Goal: Task Accomplishment & Management: Manage account settings

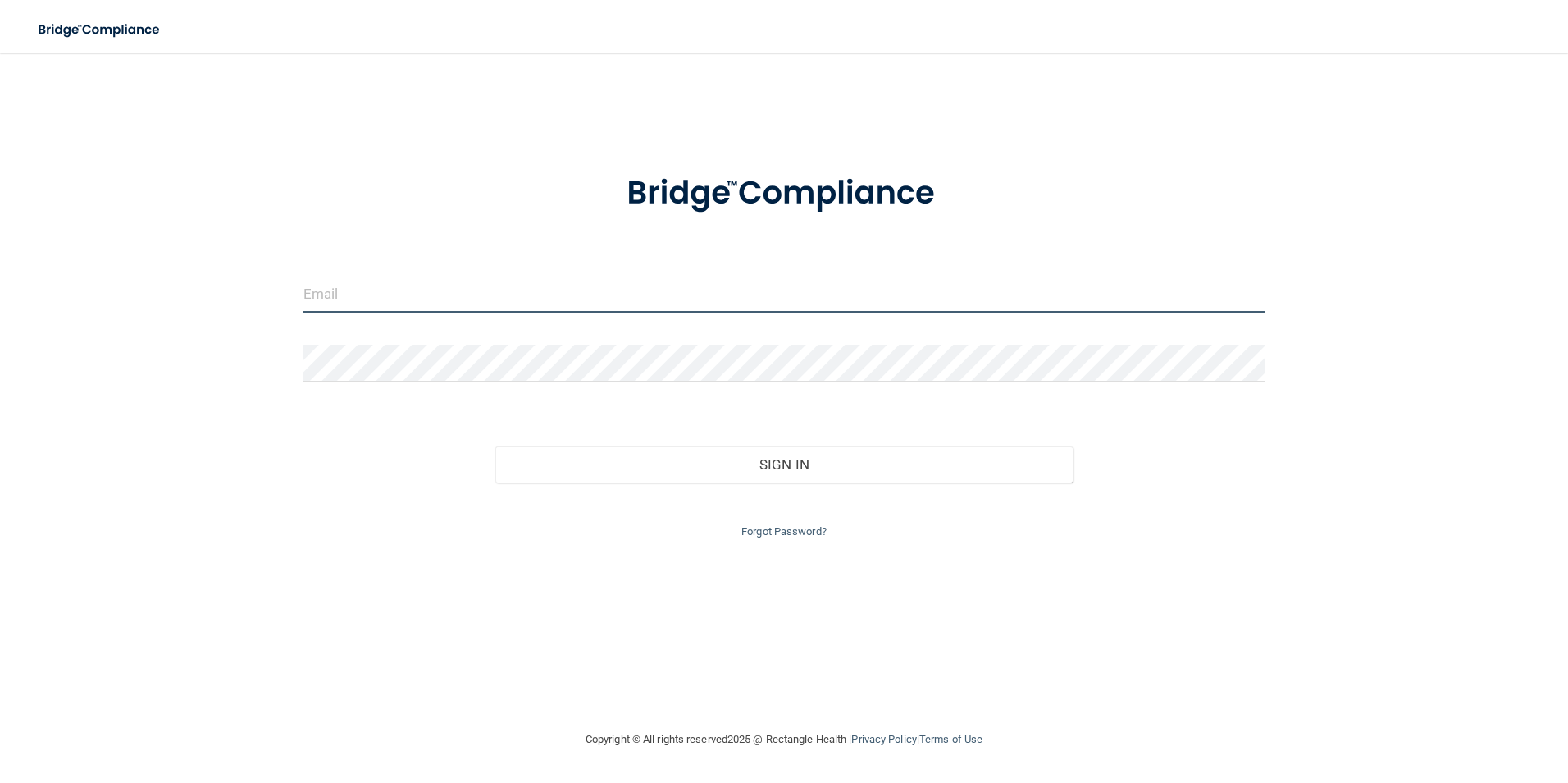
click at [368, 293] on input "email" at bounding box center [784, 295] width 962 height 37
type input "[EMAIL_ADDRESS][DOMAIN_NAME]"
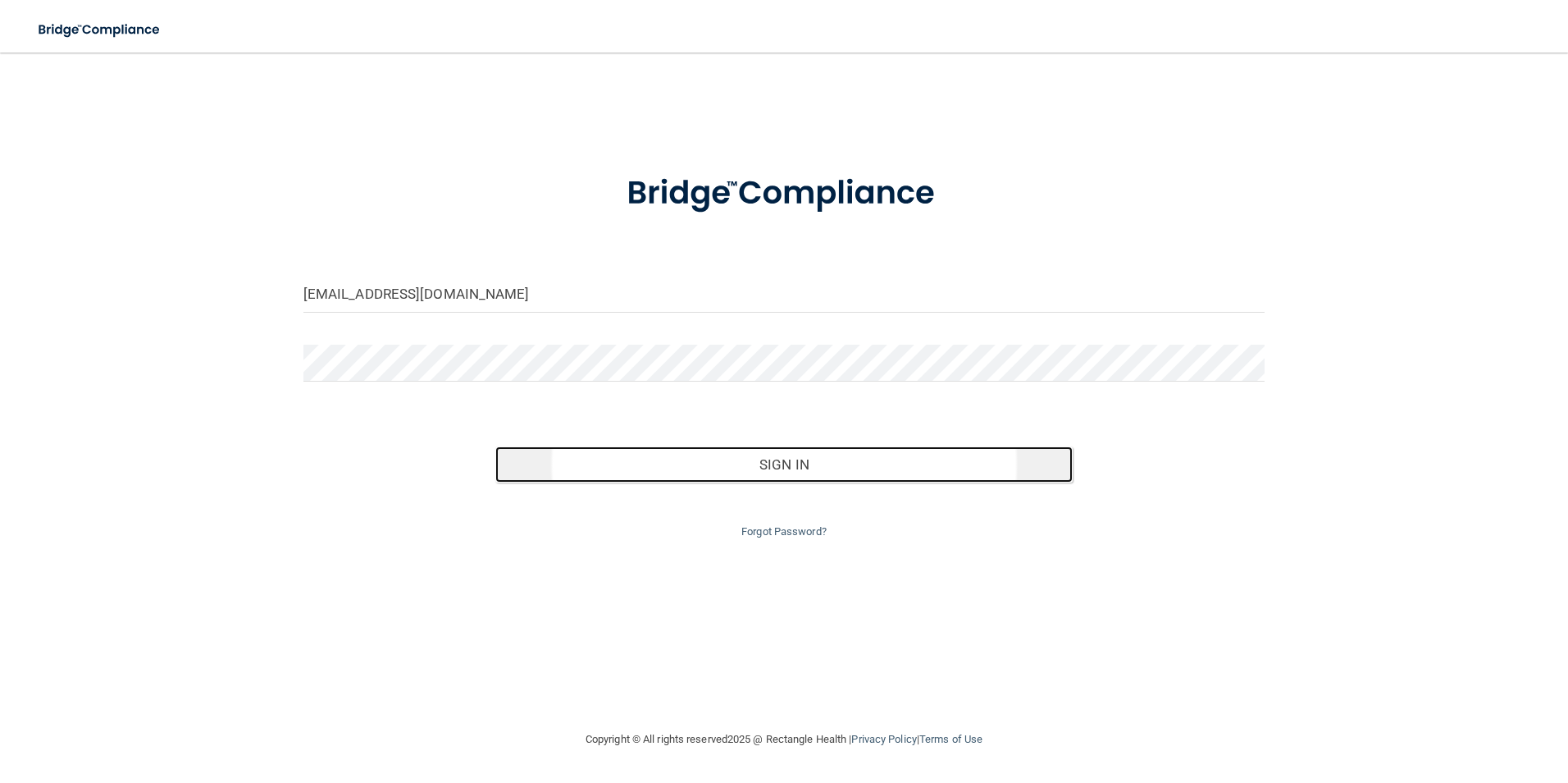
click at [784, 458] on button "Sign In" at bounding box center [784, 464] width 577 height 36
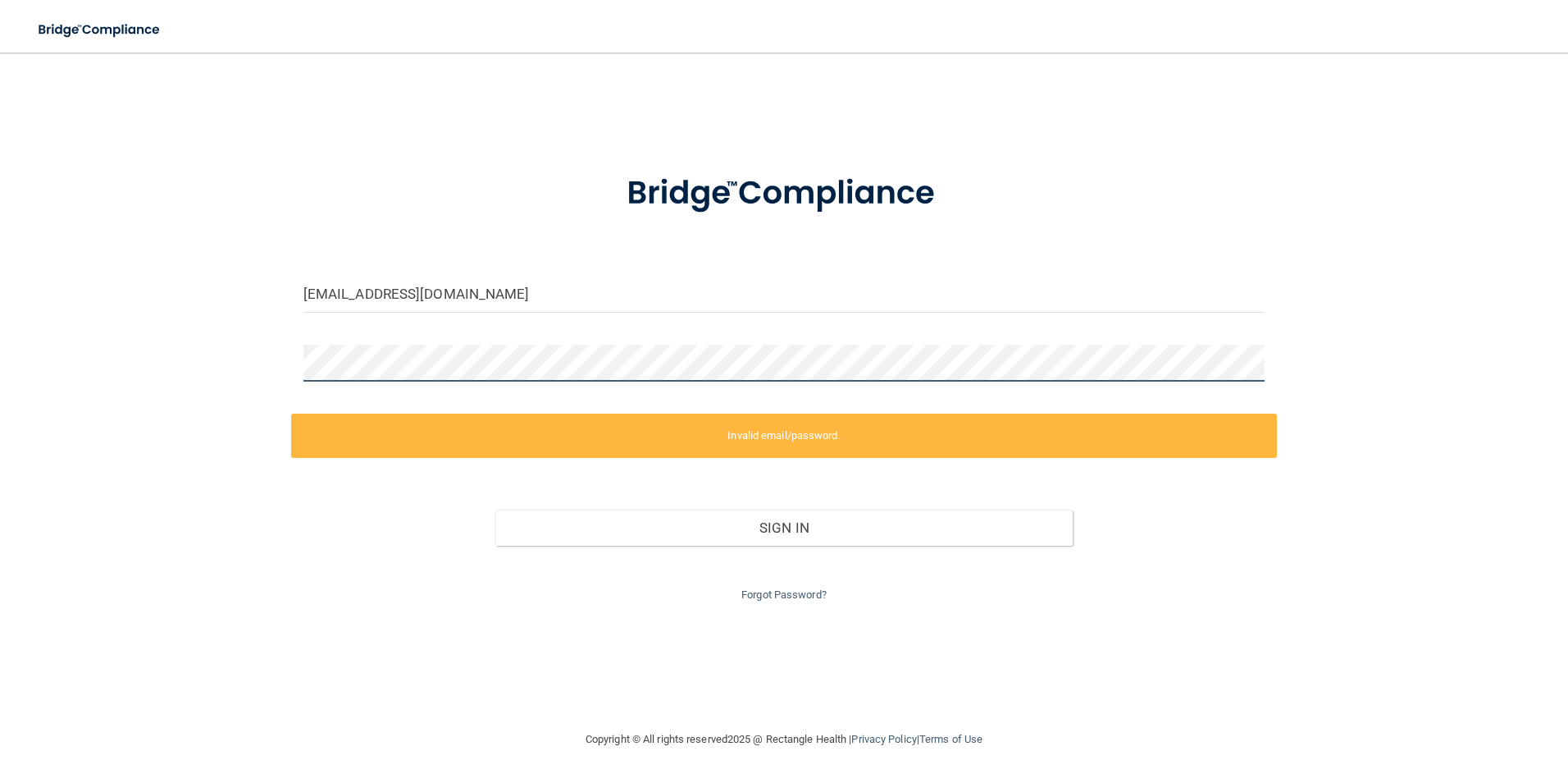
click at [185, 380] on div "[EMAIL_ADDRESS][DOMAIN_NAME] Invalid email/password. You don't have permission …" at bounding box center [784, 391] width 1503 height 644
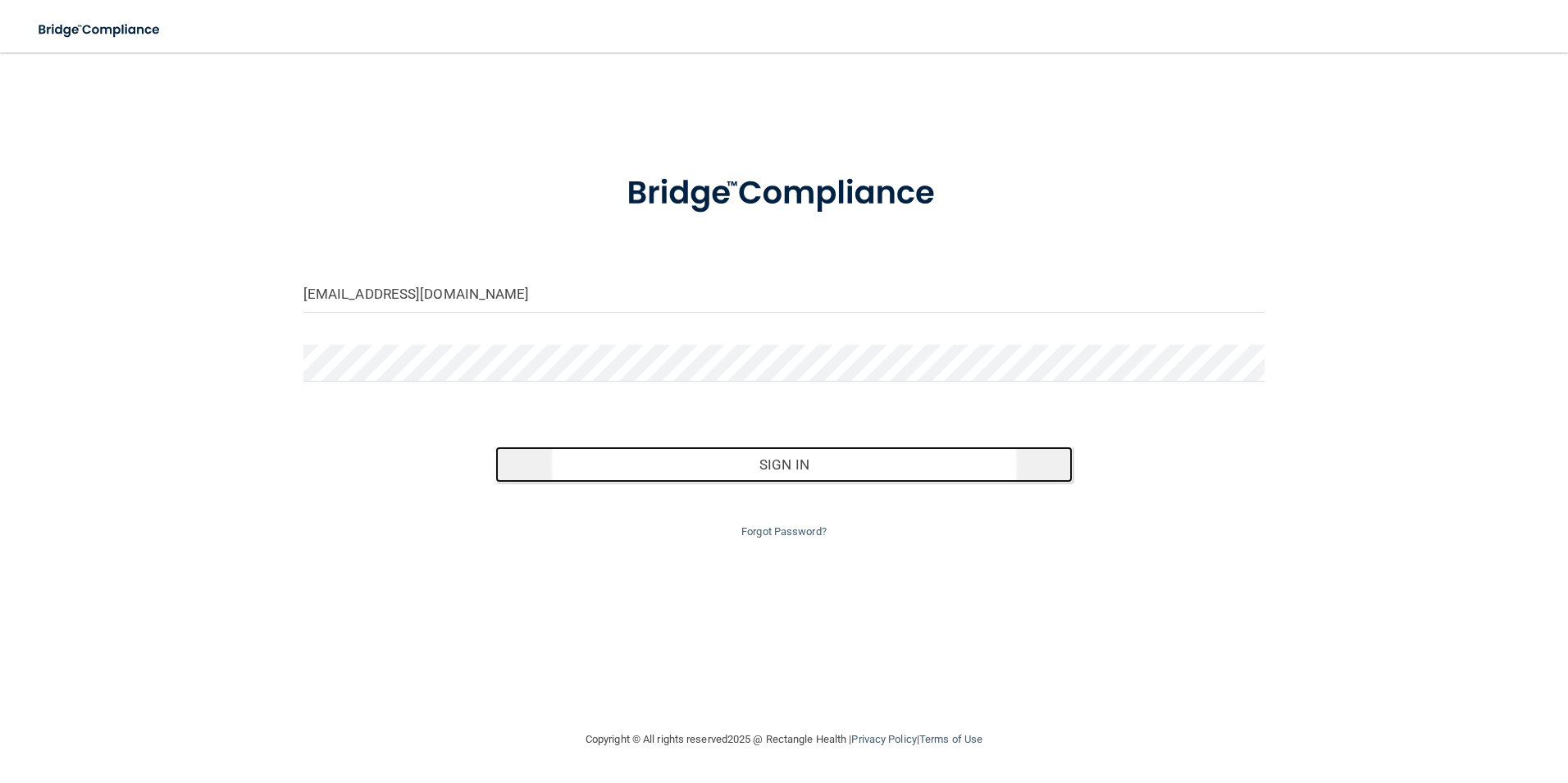
click at [791, 458] on button "Sign In" at bounding box center [784, 464] width 577 height 36
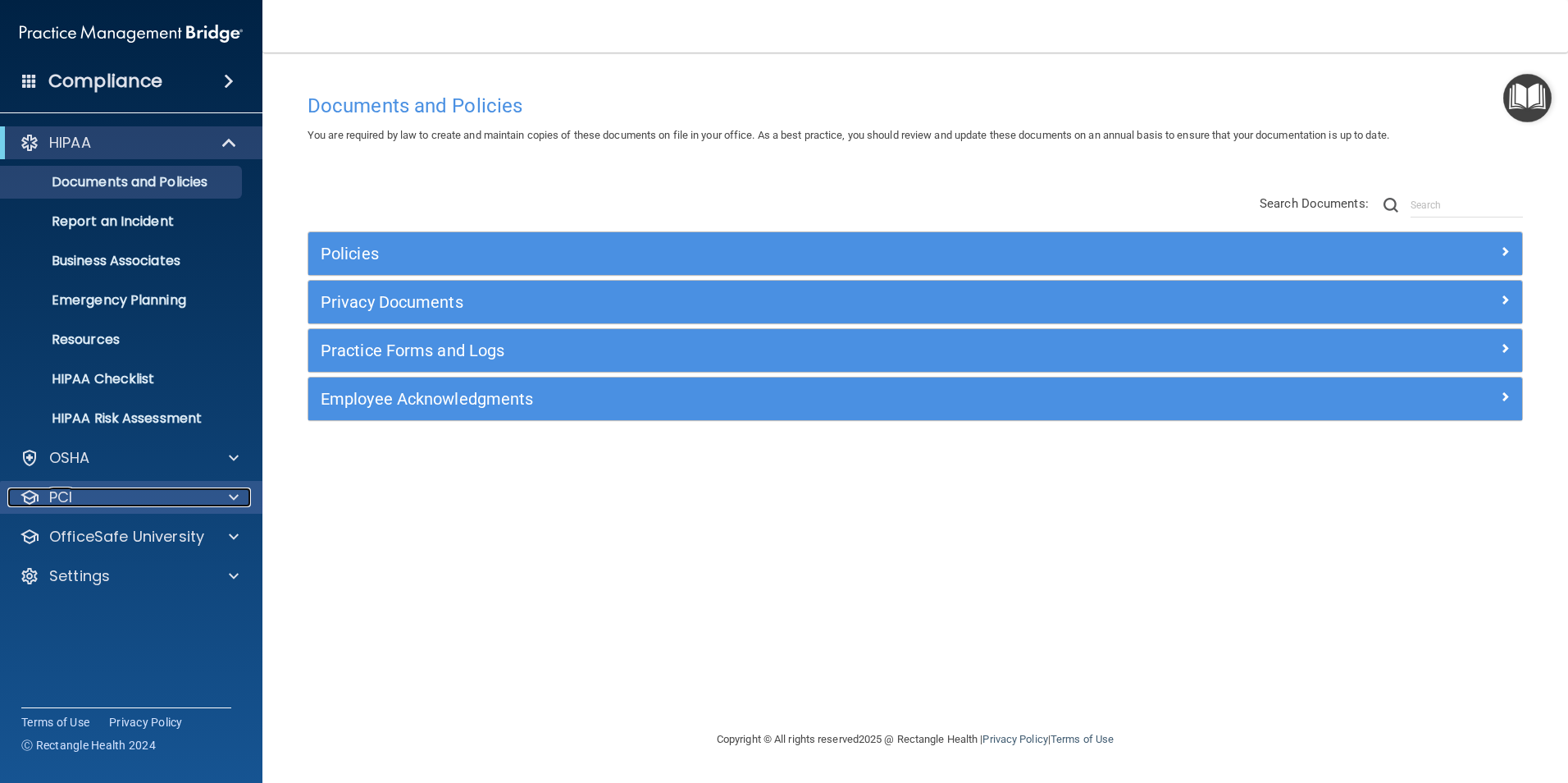
click at [109, 499] on div "PCI" at bounding box center [109, 497] width 204 height 20
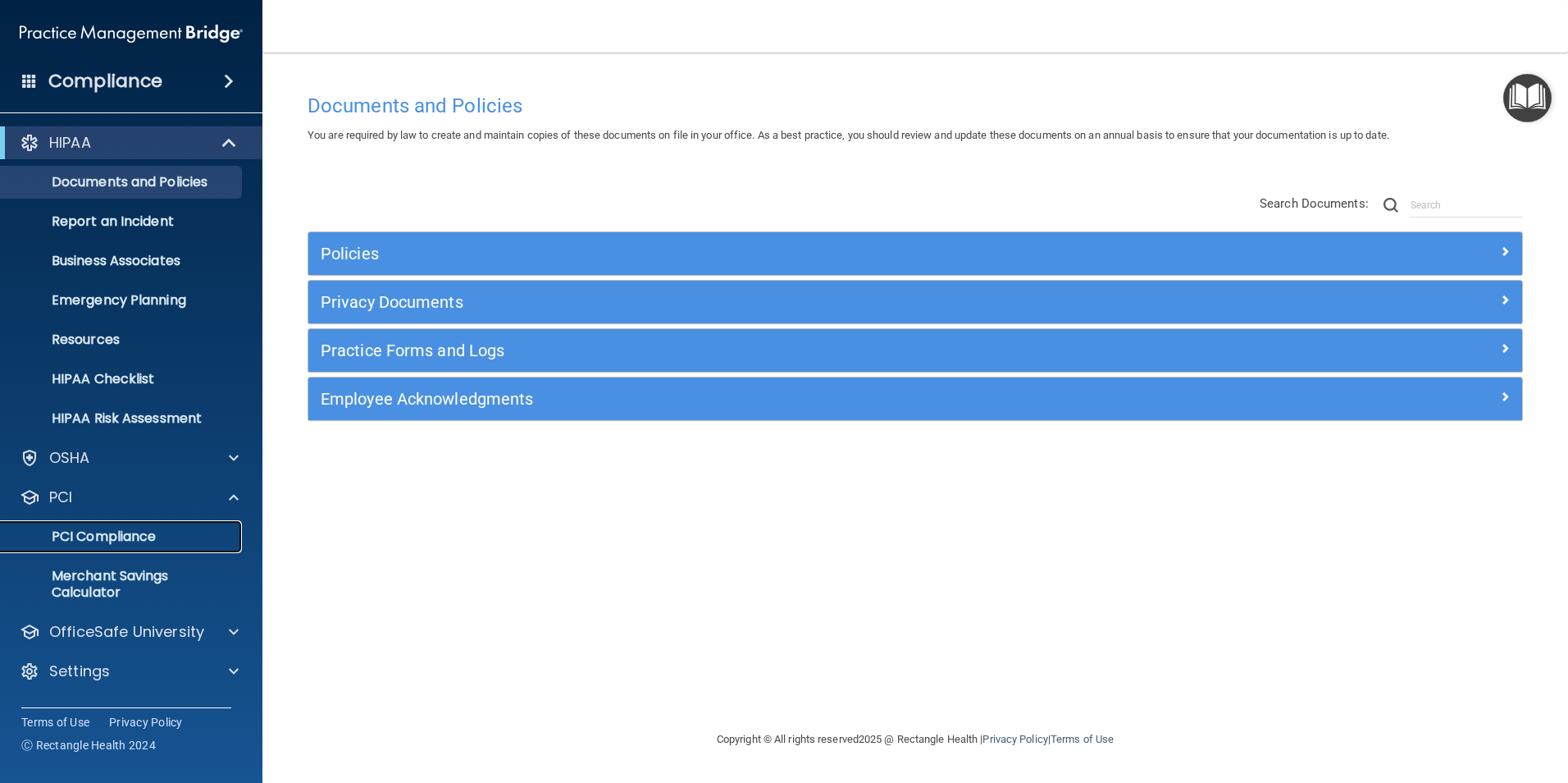
click at [124, 533] on p "PCI Compliance" at bounding box center [122, 537] width 224 height 17
click at [130, 81] on h4 "Compliance" at bounding box center [105, 81] width 114 height 23
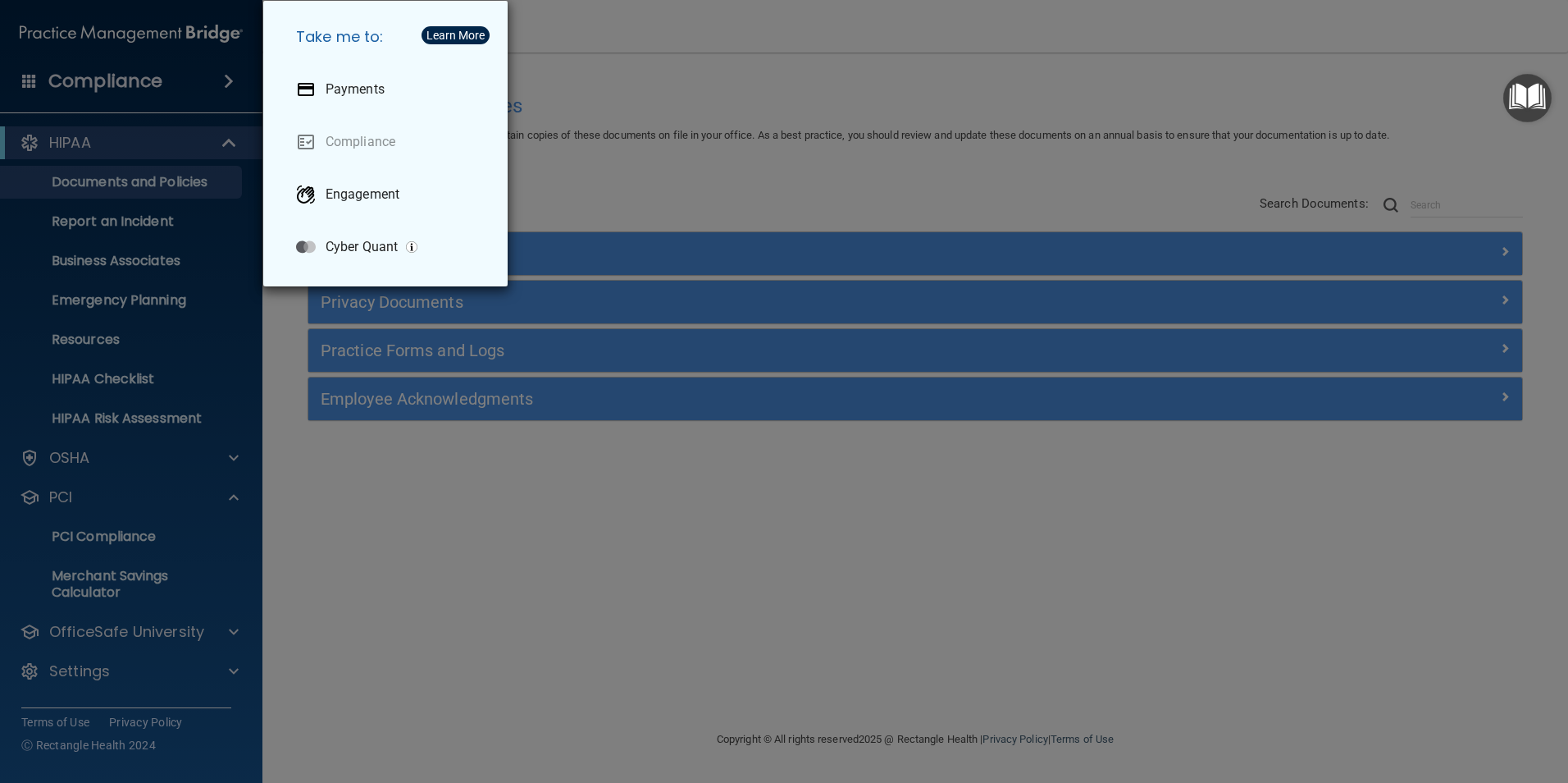
click at [130, 81] on div "Take me to: Payments Compliance Engagement Cyber Quant" at bounding box center [784, 392] width 1568 height 783
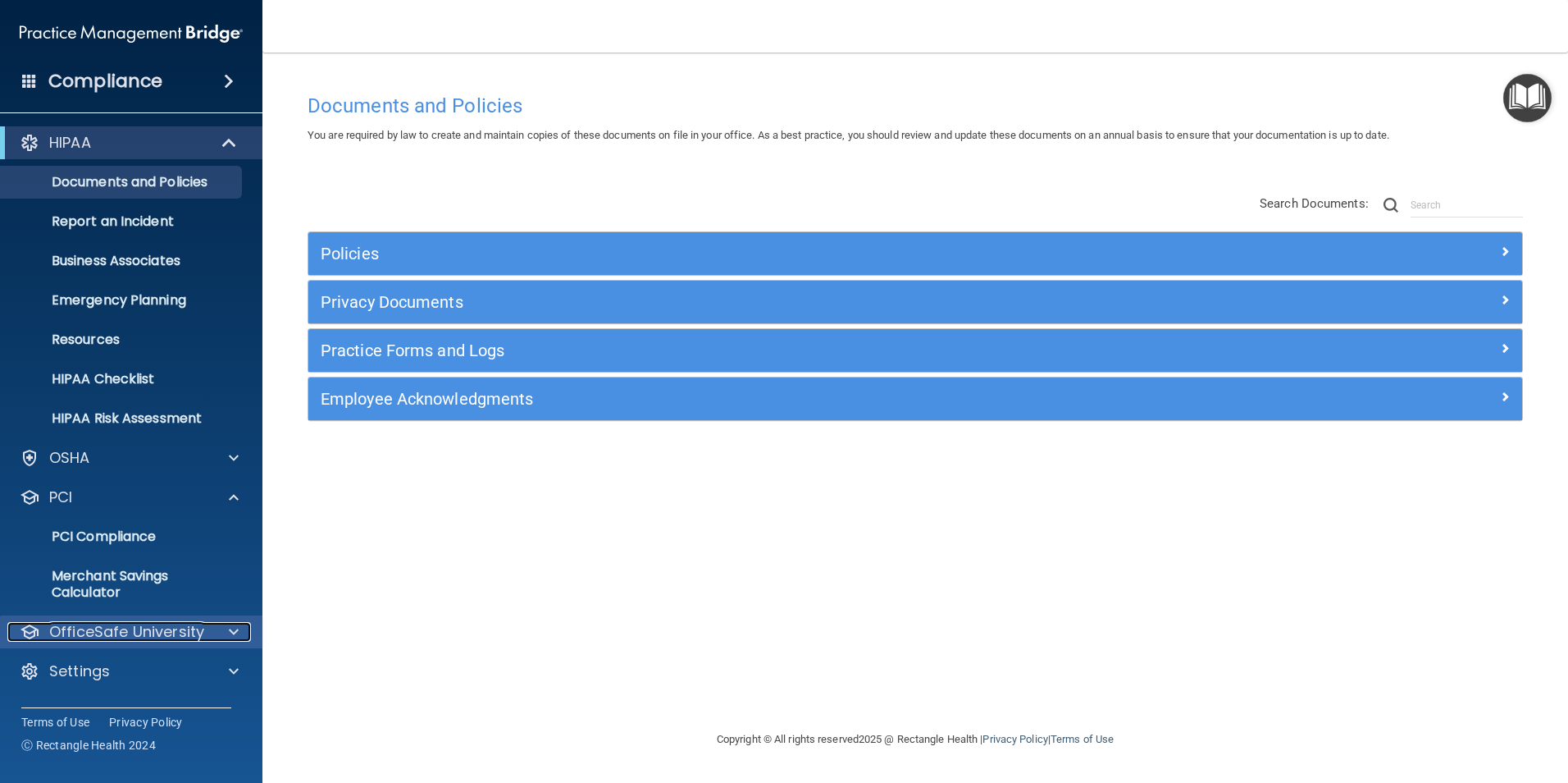
click at [87, 632] on p "OfficeSafe University" at bounding box center [126, 631] width 155 height 20
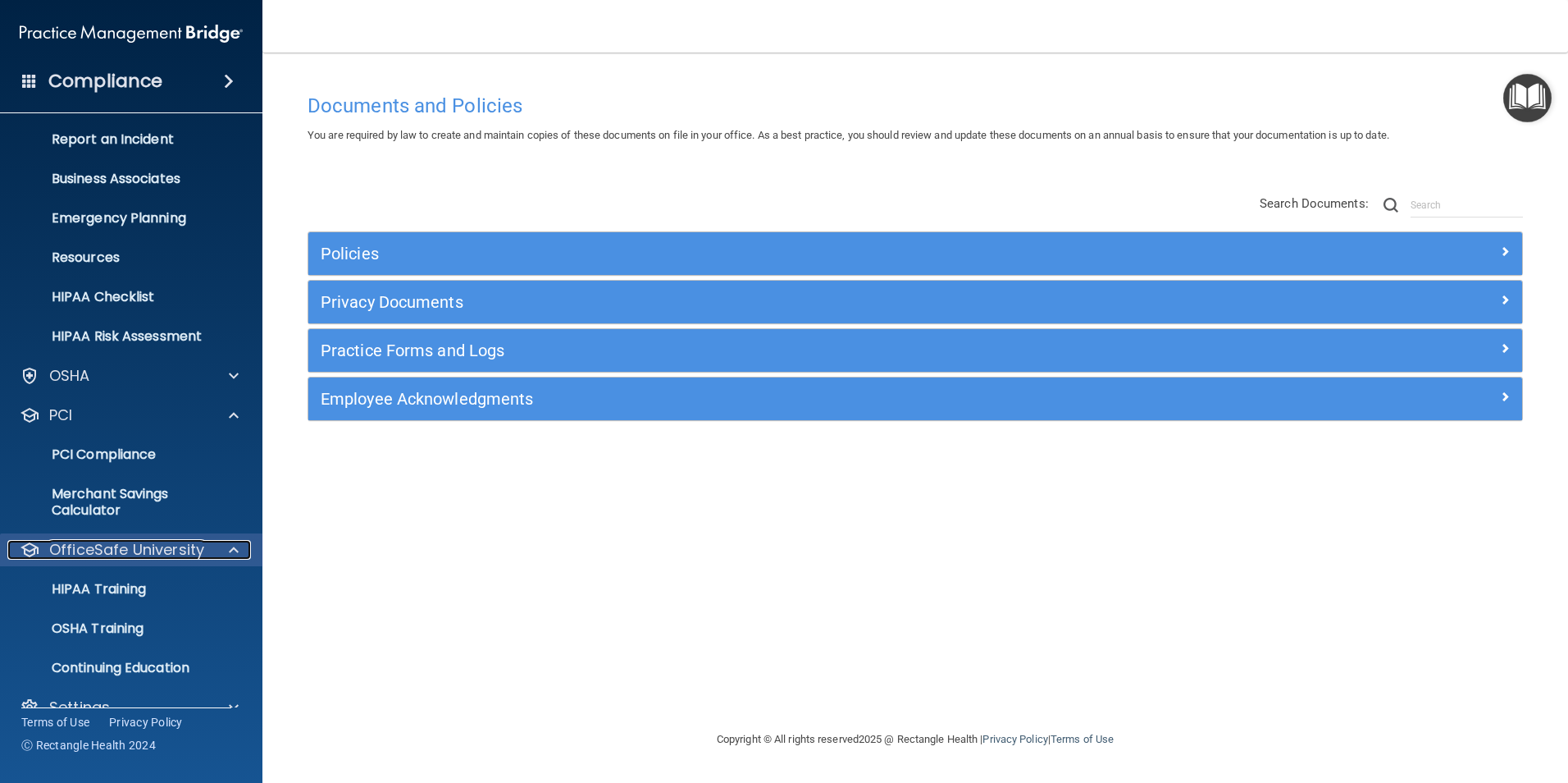
scroll to position [112, 0]
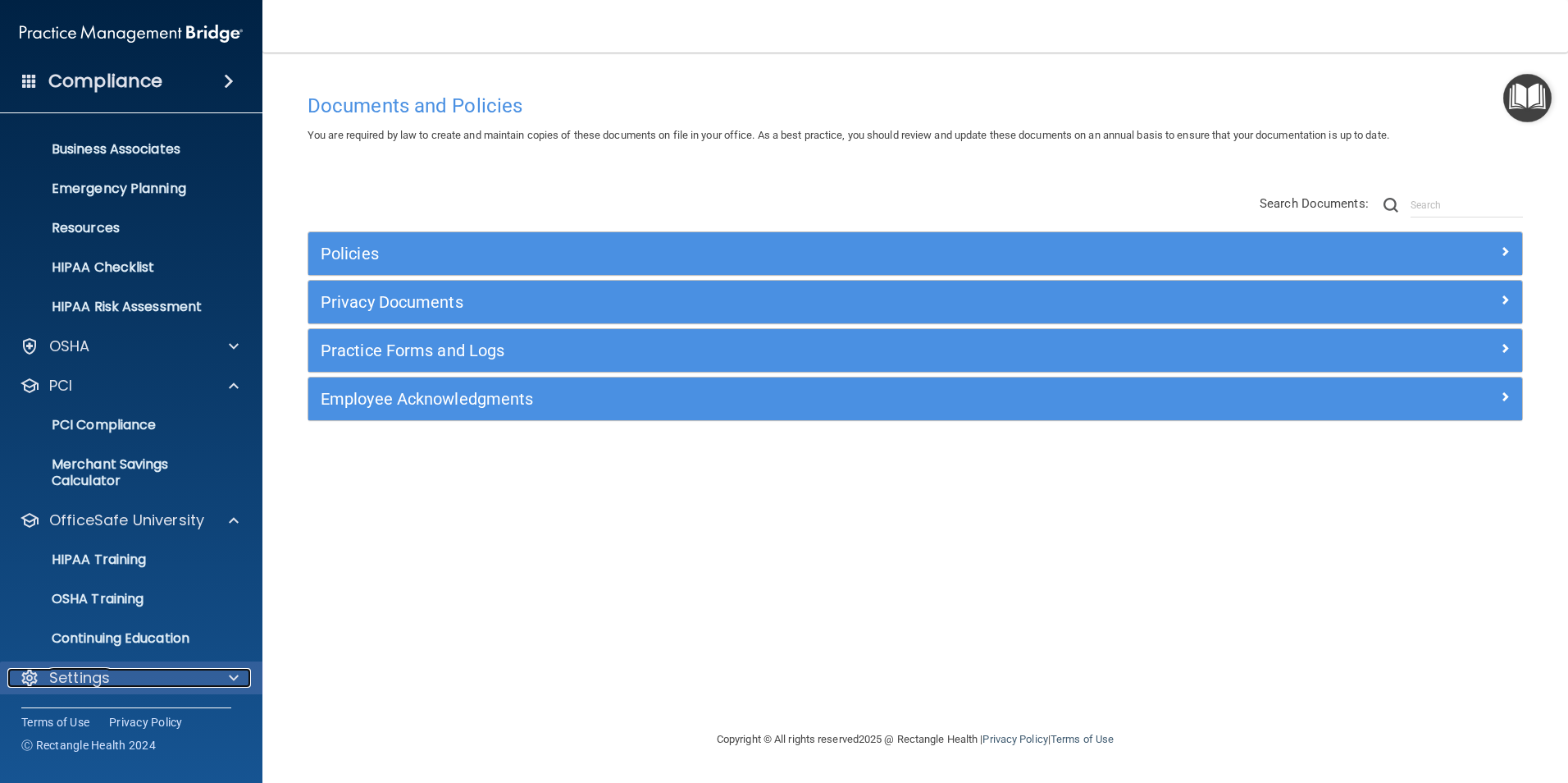
click at [112, 674] on div "Settings" at bounding box center [109, 677] width 204 height 20
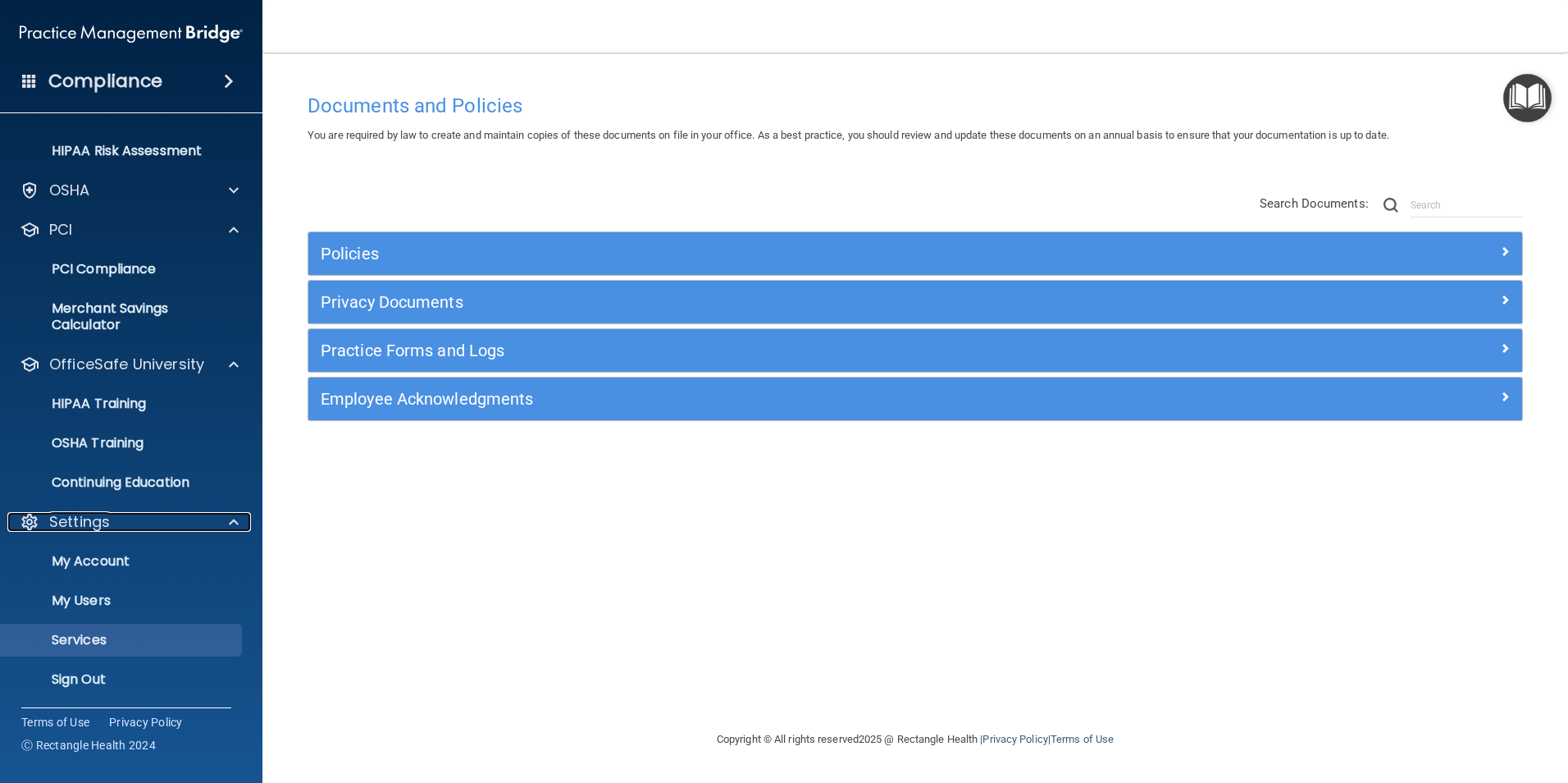
scroll to position [269, 0]
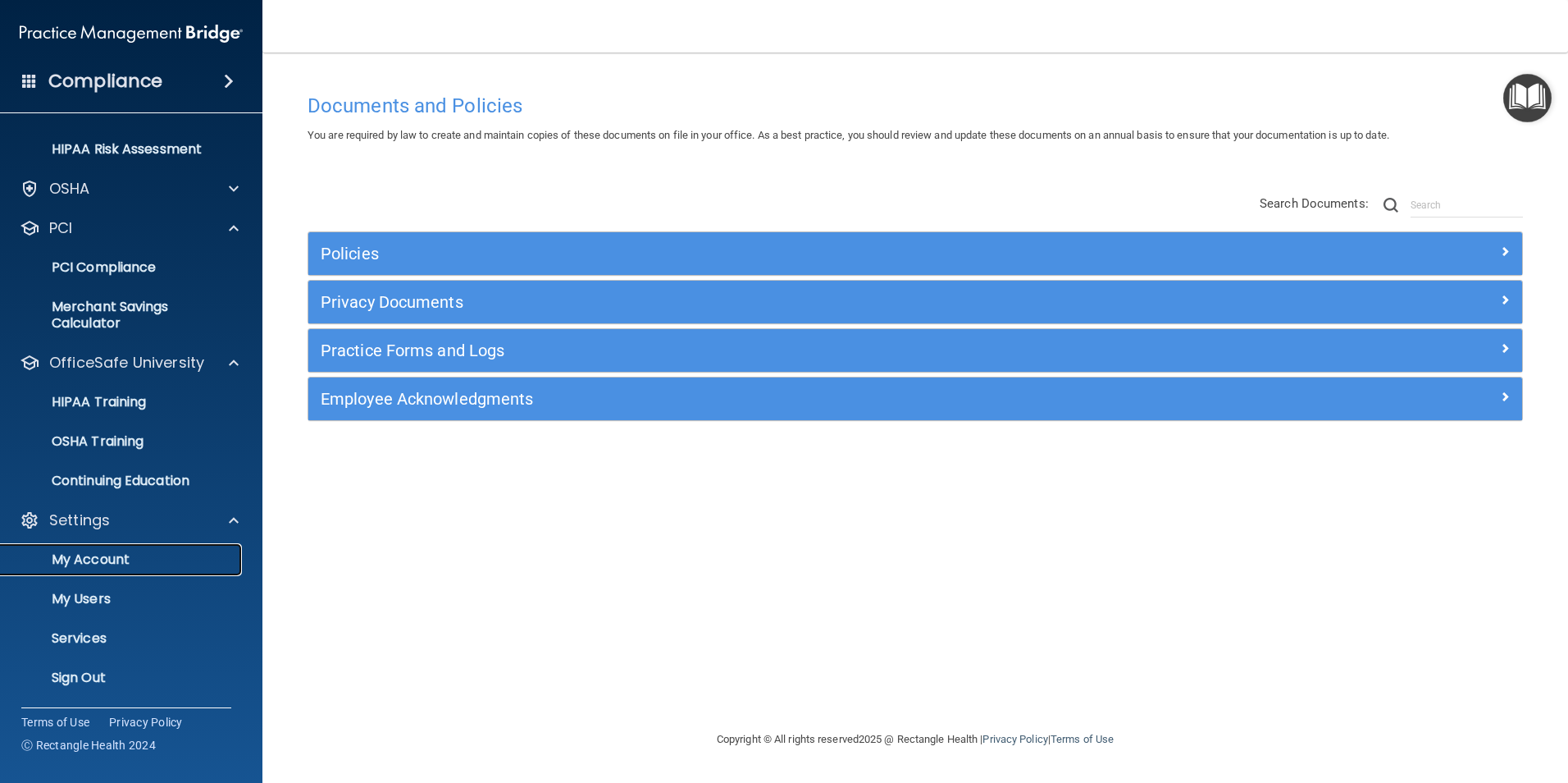
click at [118, 551] on p "My Account" at bounding box center [122, 560] width 224 height 17
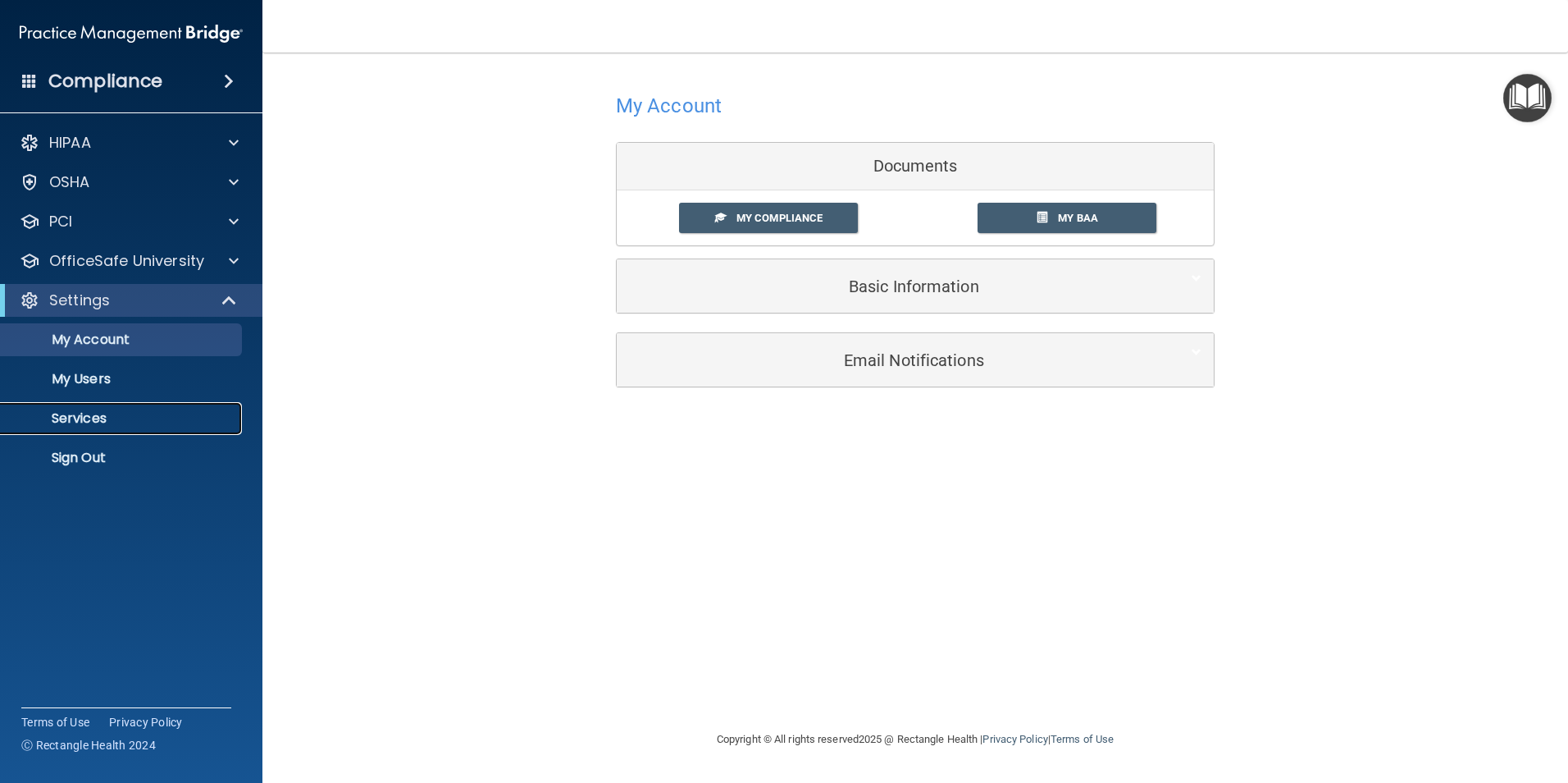
click at [72, 418] on p "Services" at bounding box center [122, 418] width 224 height 17
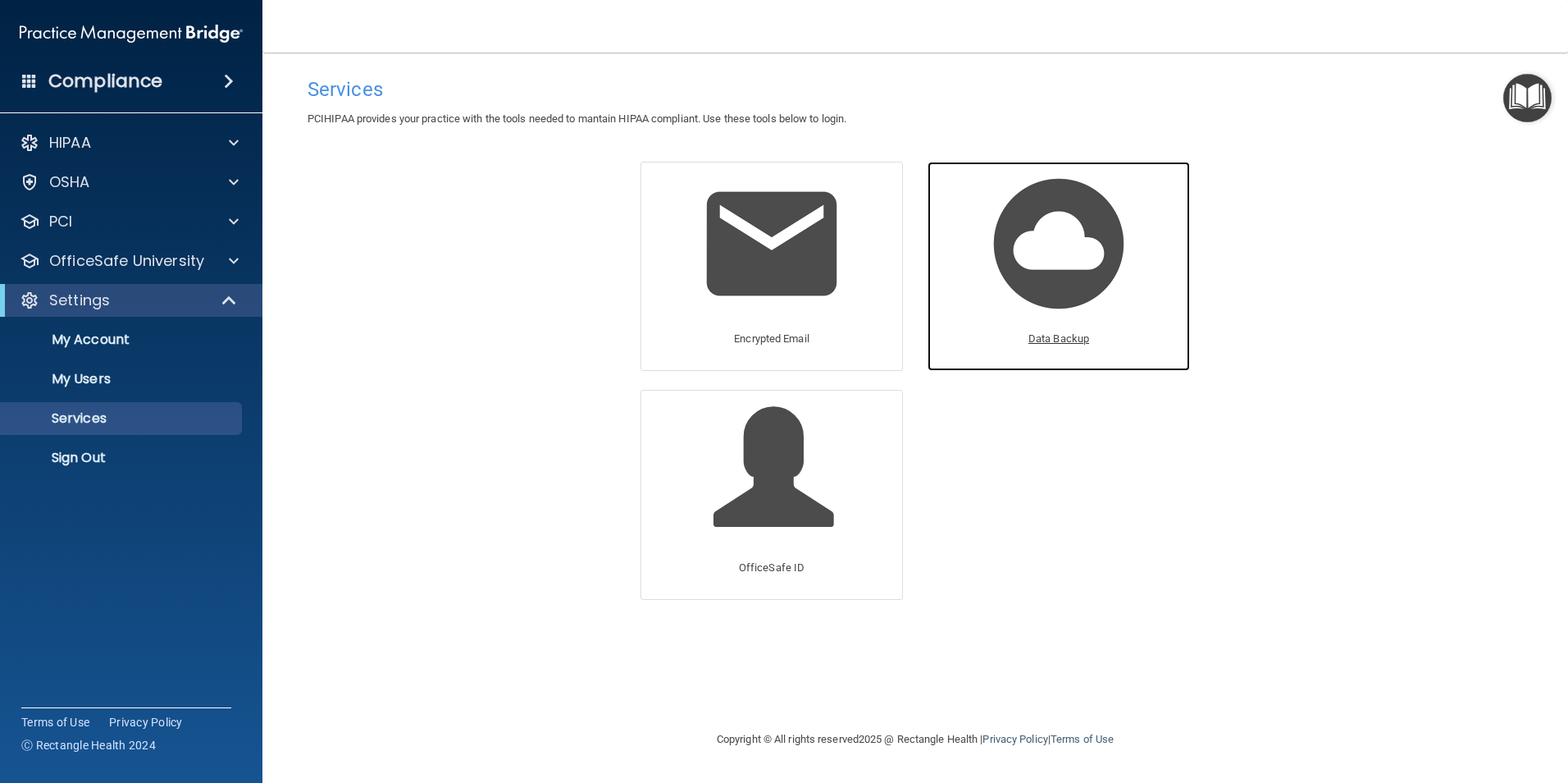
click at [1048, 258] on img at bounding box center [1059, 244] width 156 height 156
